Goal: Complete application form

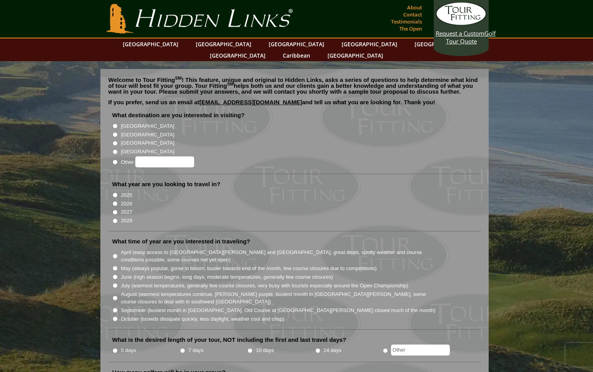
click at [128, 131] on label "[GEOGRAPHIC_DATA]" at bounding box center [147, 135] width 53 height 8
click at [118, 132] on input "[GEOGRAPHIC_DATA]" at bounding box center [115, 134] width 5 height 5
radio input "true"
click at [113, 201] on input "2026" at bounding box center [115, 203] width 5 height 5
radio input "true"
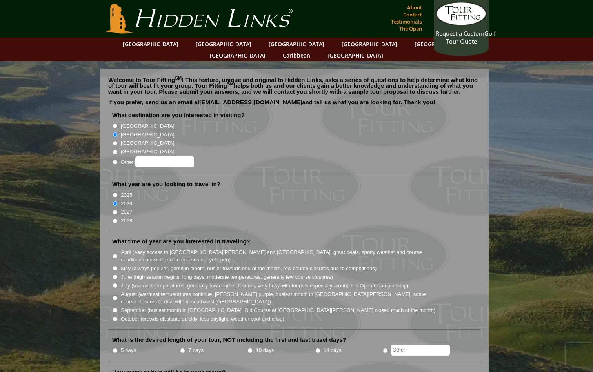
click at [116, 266] on input "May (always popular, gorse in bloom, busier towards end of the month, few cours…" at bounding box center [115, 268] width 5 height 5
radio input "true"
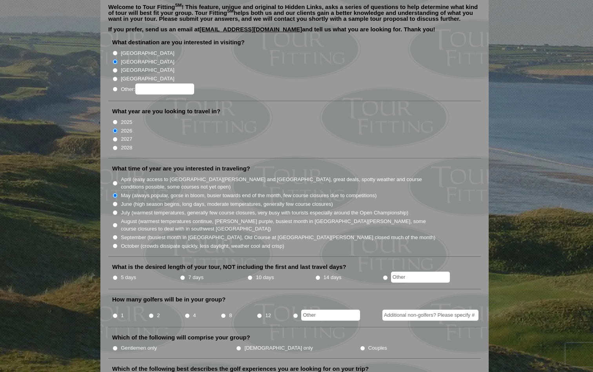
scroll to position [97, 0]
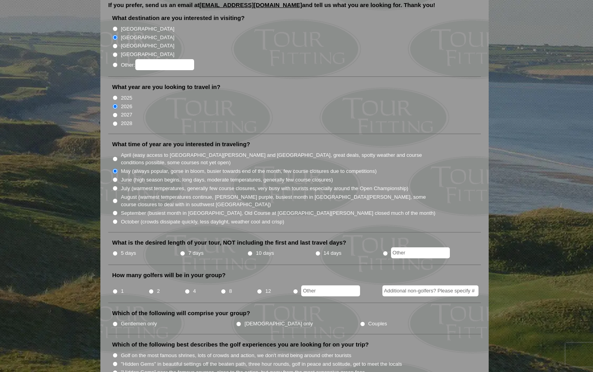
click at [116, 251] on input "5 days" at bounding box center [115, 253] width 5 height 5
radio input "true"
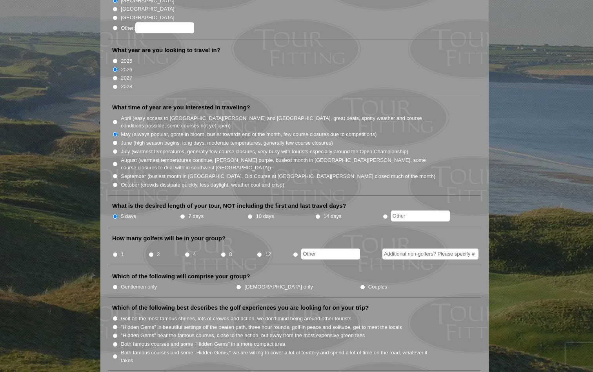
scroll to position [134, 0]
click at [188, 252] on input "4" at bounding box center [187, 254] width 5 height 5
radio input "true"
click at [116, 285] on input "Gentlemen only" at bounding box center [115, 287] width 5 height 5
radio input "true"
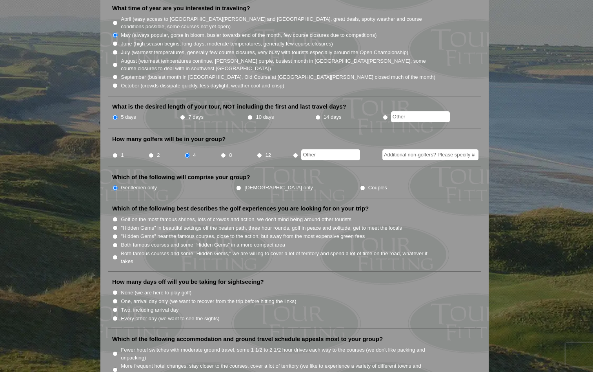
scroll to position [236, 0]
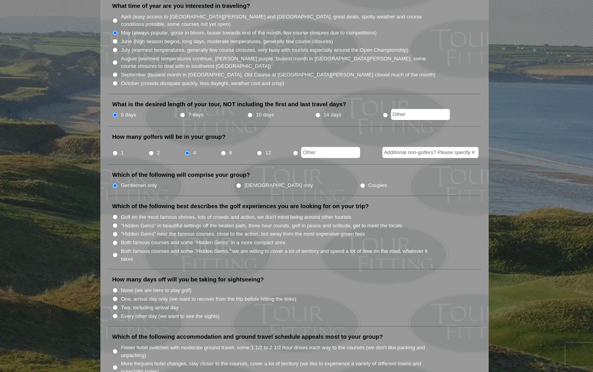
click at [115, 215] on input "Golf on the most famous shrines, lots of crowds and action, we don't mind being…" at bounding box center [115, 217] width 5 height 5
radio input "true"
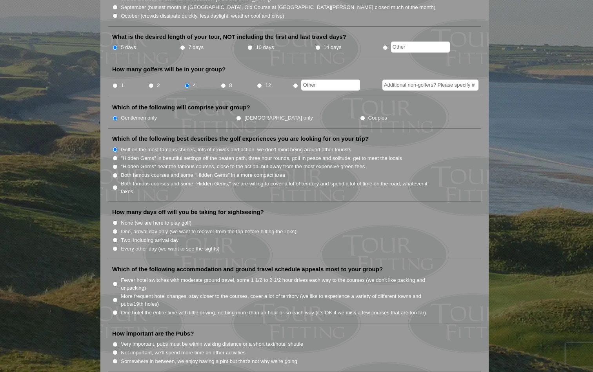
scroll to position [304, 0]
click at [116, 220] on input "None (we are here to play golf)" at bounding box center [115, 222] width 5 height 5
radio input "true"
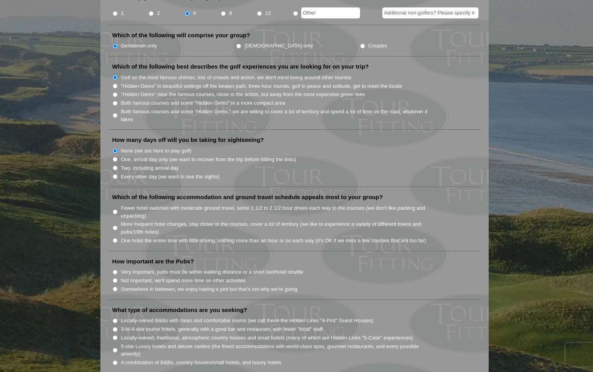
scroll to position [373, 0]
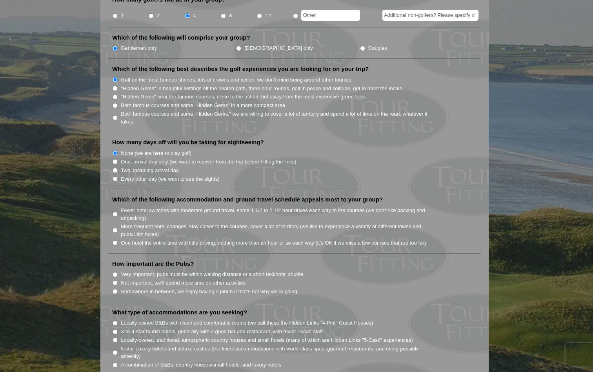
click at [120, 222] on li "More frequent hotel changes, stay closer to the courses, cover a lot of territo…" at bounding box center [297, 230] width 371 height 16
click at [114, 228] on input "More frequent hotel changes, stay closer to the courses, cover a lot of territo…" at bounding box center [115, 230] width 5 height 5
radio input "true"
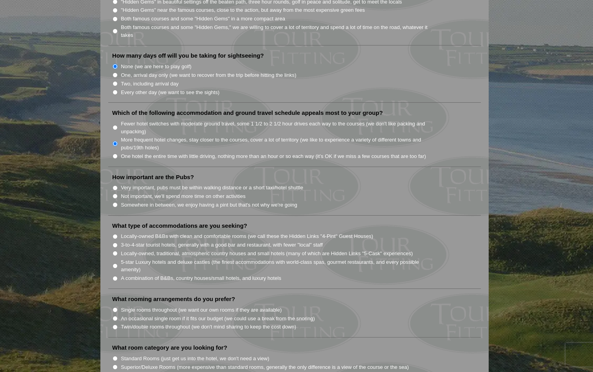
scroll to position [461, 0]
click at [114, 201] on input "Somewhere in between, we enjoy having a pint but that's not why we're going" at bounding box center [115, 203] width 5 height 5
radio input "true"
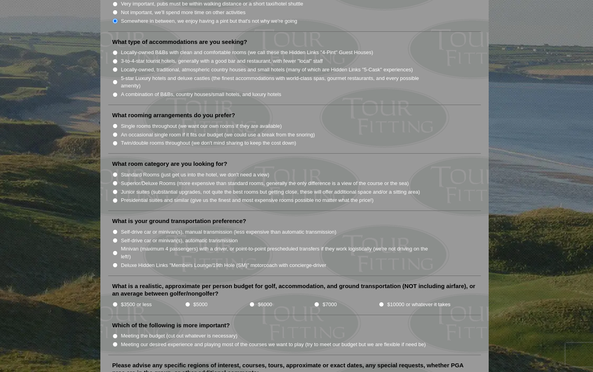
scroll to position [531, 0]
